Goal: Information Seeking & Learning: Learn about a topic

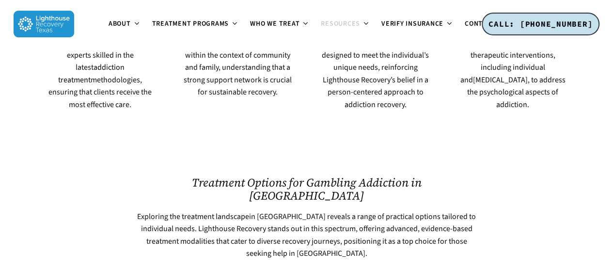
scroll to position [1223, 0]
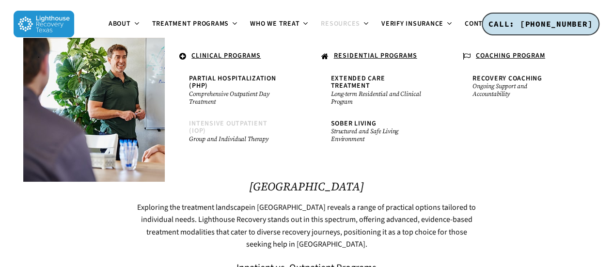
click at [243, 121] on span "Intensive Outpatient (IOP)" at bounding box center [228, 127] width 78 height 17
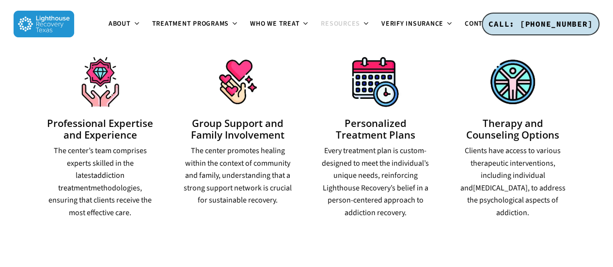
scroll to position [1105, 0]
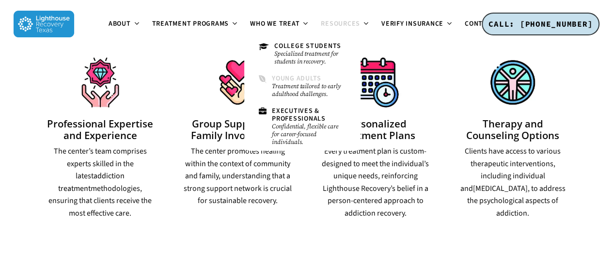
click at [297, 72] on link "Young Adults Treatment tailored to early adulthood challenges." at bounding box center [302, 86] width 97 height 32
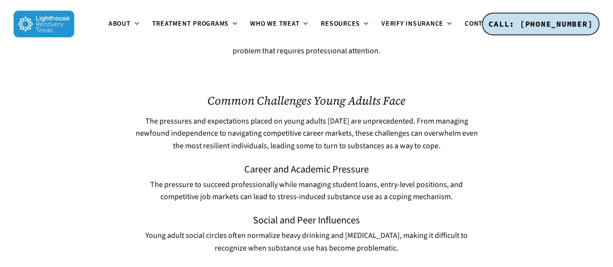
scroll to position [526, 0]
